Goal: Task Accomplishment & Management: Manage account settings

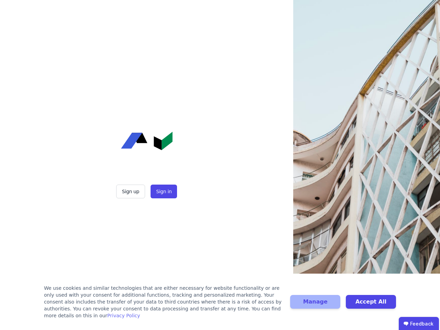
click at [220, 165] on div "Sign up Sign in" at bounding box center [147, 165] width 172 height 330
click at [131, 191] on button "Sign up" at bounding box center [130, 191] width 29 height 14
click at [163, 191] on button "Sign in" at bounding box center [163, 191] width 26 height 14
click at [220, 305] on div "We use cookies and similar technologies that are either necessary for website f…" at bounding box center [163, 301] width 238 height 34
click at [315, 305] on button "Manage" at bounding box center [315, 302] width 50 height 14
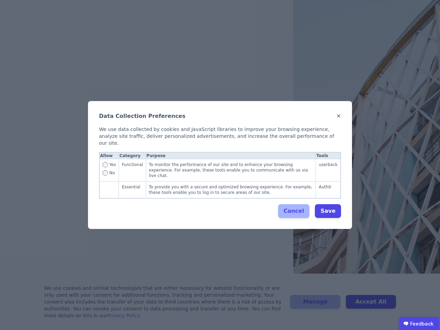
click at [371, 305] on div "Data Collection Preferences ✕ We use data collected by cookies and JavaScript l…" at bounding box center [220, 165] width 440 height 330
click at [418, 323] on ubdiv "Feedback" at bounding box center [418, 324] width 40 height 14
